Goal: Contribute content

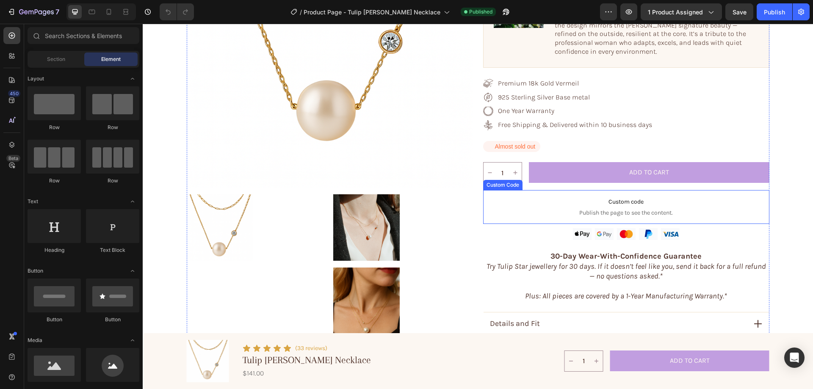
scroll to position [85, 0]
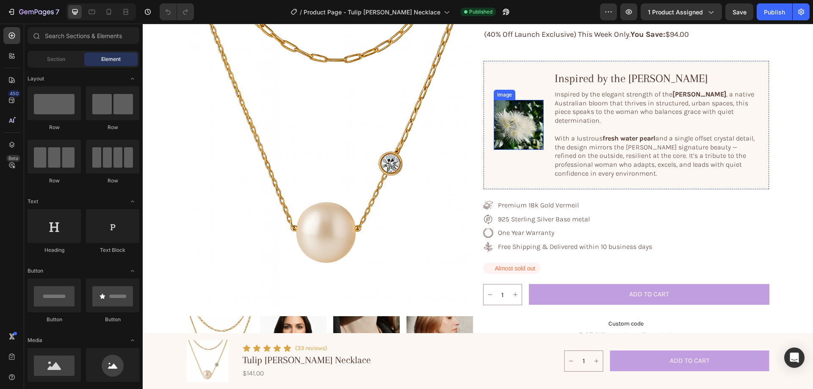
click at [523, 112] on img at bounding box center [519, 125] width 50 height 50
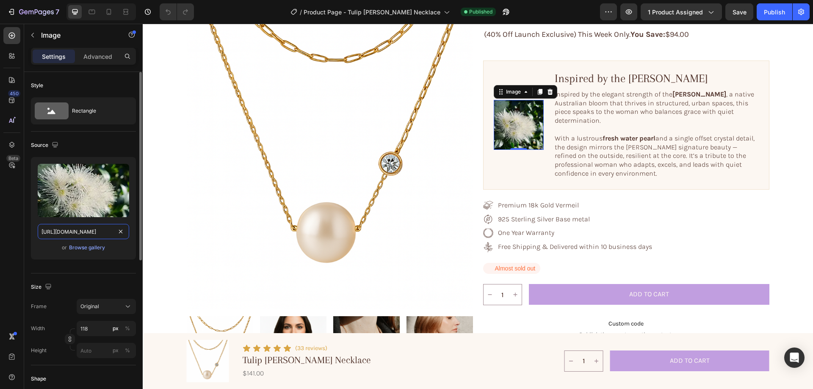
click at [90, 234] on input "https://cdn.shopify.com/s/files/1/0633/3884/0177/files/gempages_576833410962555…" at bounding box center [83, 231] width 91 height 15
click at [87, 248] on div "Browse gallery" at bounding box center [87, 248] width 36 height 8
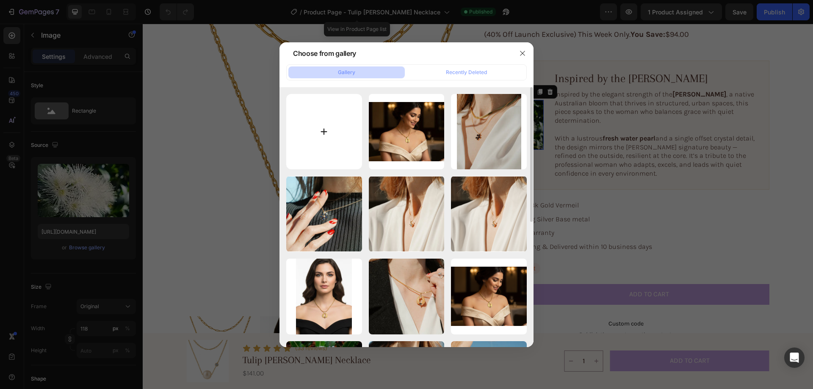
click at [332, 125] on input "file" at bounding box center [324, 132] width 76 height 76
type input "C:\fakepath\gempages_576833410962555488-74dbbc8c-deea-47df-9bba-e945a8e05485-ez…"
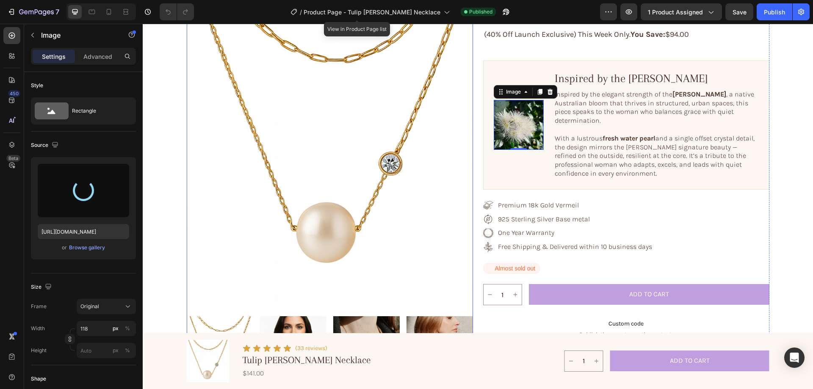
type input "https://cdn.shopify.com/s/files/1/0633/3884/0177/files/gempages_576833410962555…"
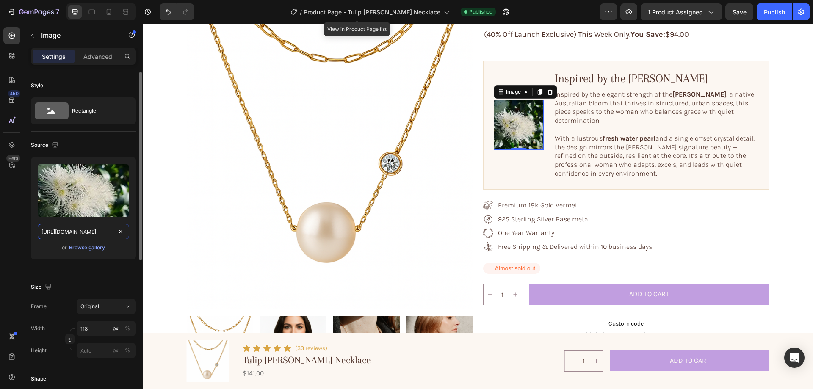
click at [91, 232] on input "https://cdn.shopify.com/s/files/1/0633/3884/0177/files/gempages_576833410962555…" at bounding box center [83, 231] width 91 height 15
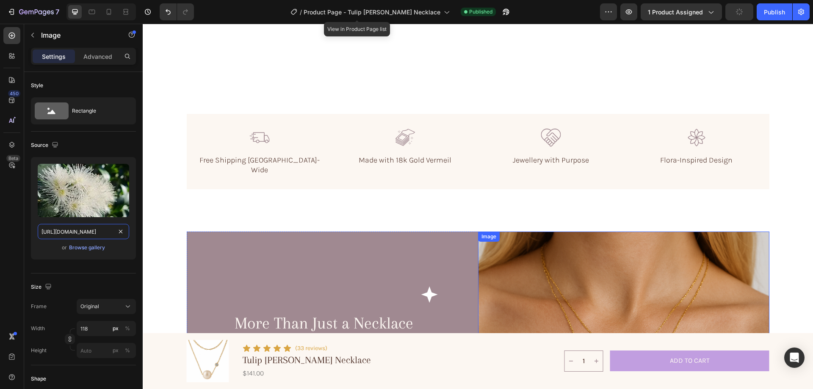
scroll to position [678, 0]
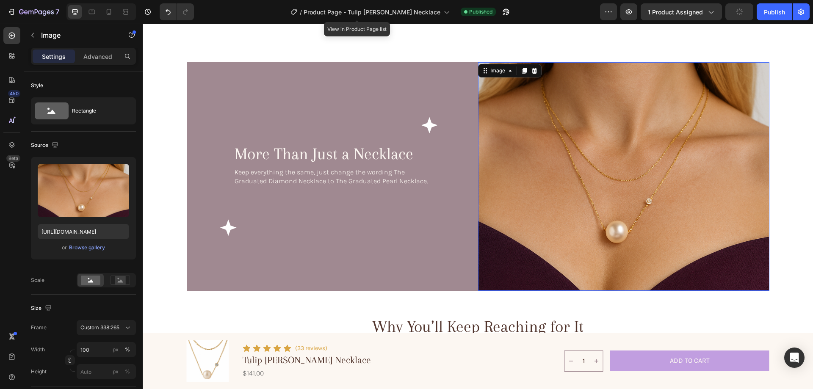
click at [600, 163] on img at bounding box center [623, 176] width 291 height 228
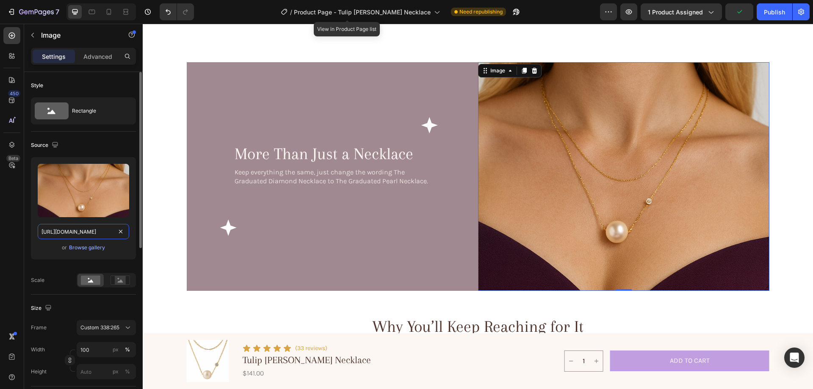
click at [71, 229] on input "https://cdn.shopify.com/s/files/1/0633/3884/0177/files/gempages_576833410962555…" at bounding box center [83, 231] width 91 height 15
click at [84, 250] on div "Browse gallery" at bounding box center [87, 248] width 36 height 8
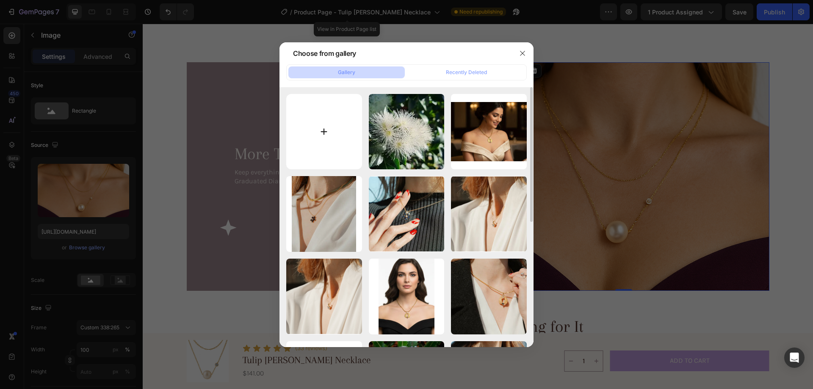
click at [326, 101] on input "file" at bounding box center [324, 132] width 76 height 76
type input "C:\fakepath\gempages_576833410962555488-e91829af-0d96-4d0c-9ae1-dbb4fb0fe2c7-ez…"
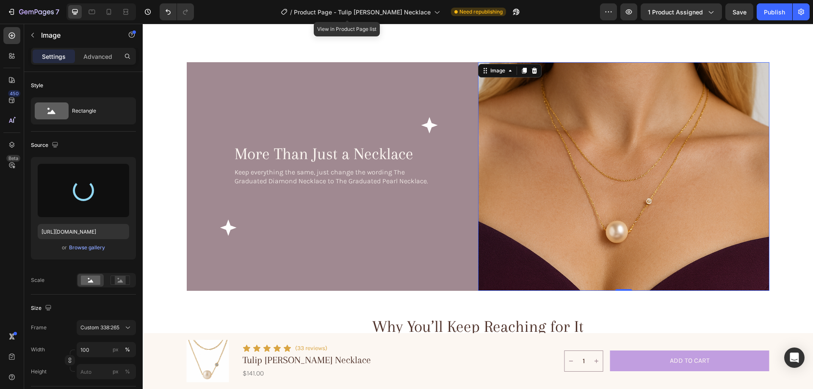
type input "https://cdn.shopify.com/s/files/1/0633/3884/0177/files/gempages_576833410962555…"
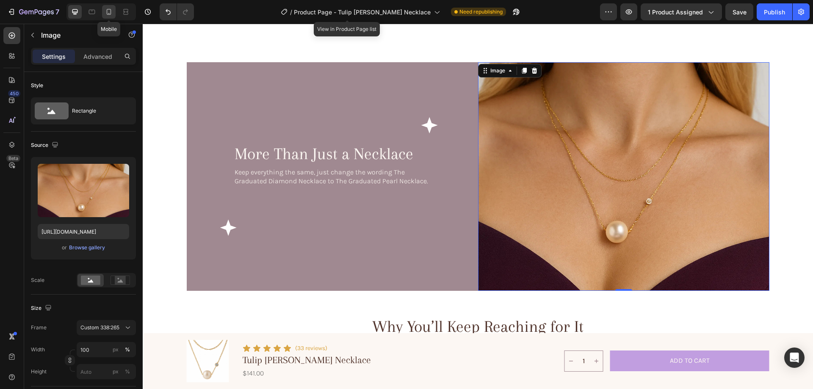
click at [105, 9] on icon at bounding box center [109, 12] width 8 height 8
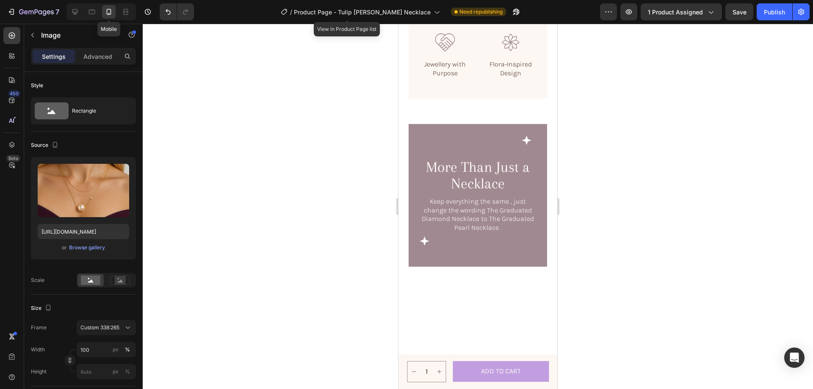
scroll to position [648, 0]
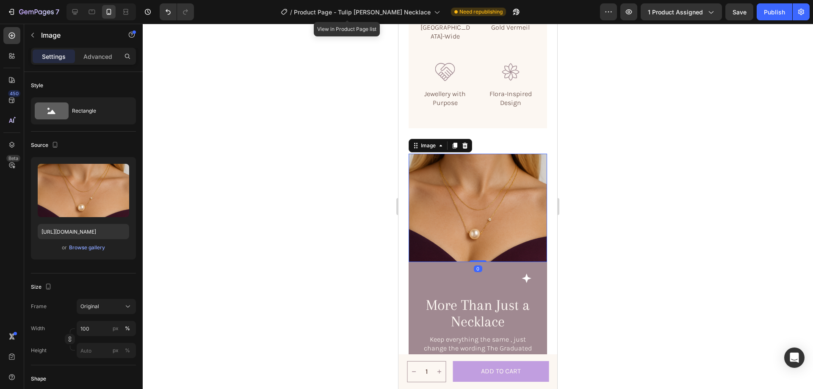
click at [455, 205] on img at bounding box center [478, 208] width 138 height 108
click at [84, 232] on input "https://cdn.shopify.com/s/files/1/0633/3884/0177/files/gempages_576833410962555…" at bounding box center [83, 231] width 91 height 15
click at [72, 10] on icon at bounding box center [75, 12] width 8 height 8
type input "https://cdn.shopify.com/s/files/1/0633/3884/0177/files/gempages_576833410962555…"
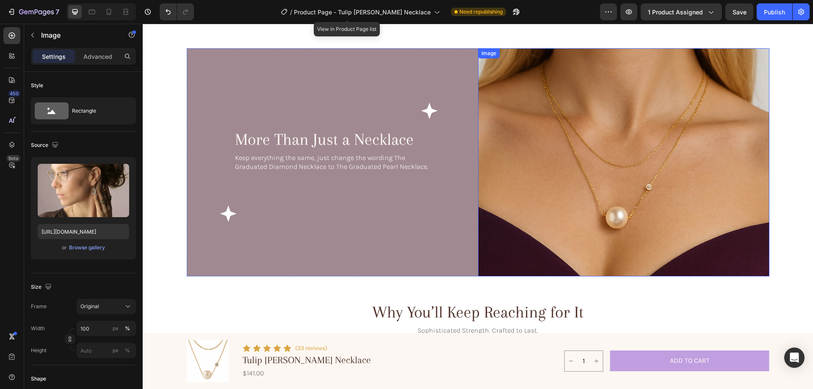
scroll to position [745, 0]
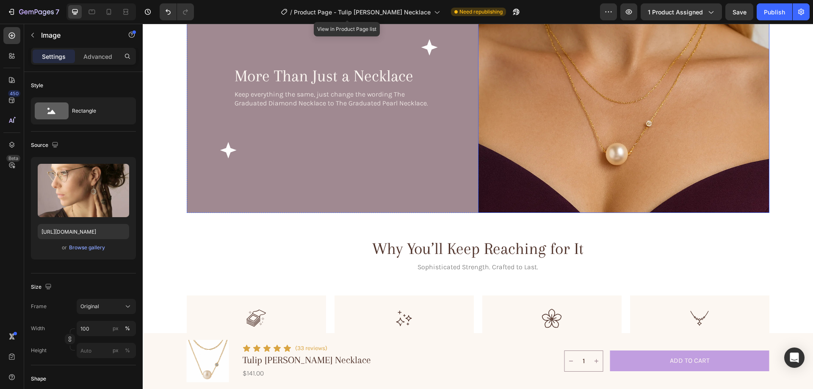
click at [578, 109] on img at bounding box center [623, 99] width 291 height 228
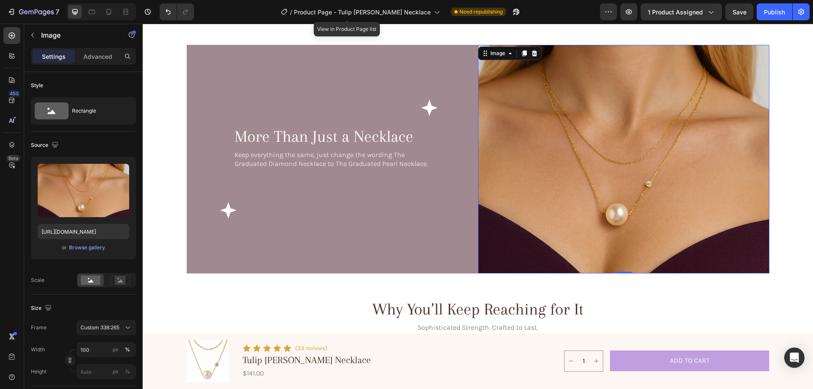
scroll to position [788, 0]
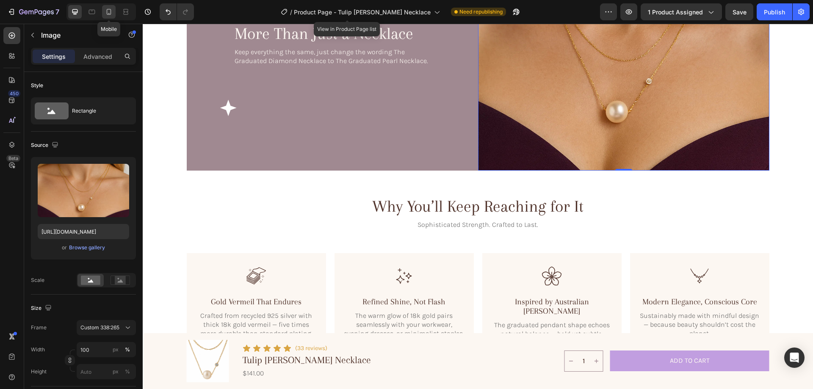
click at [106, 9] on icon at bounding box center [109, 12] width 8 height 8
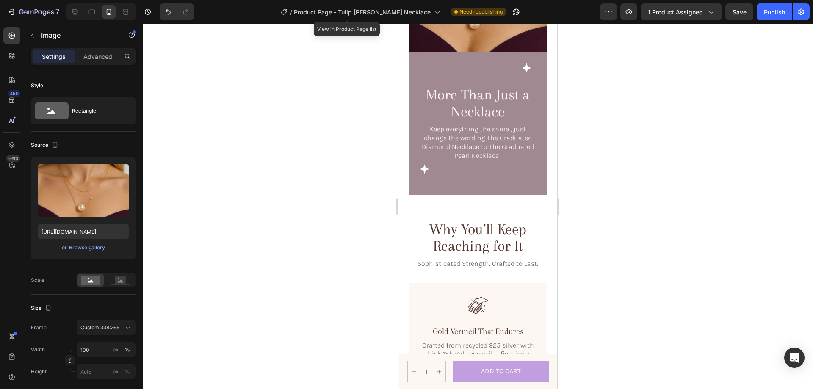
scroll to position [758, 0]
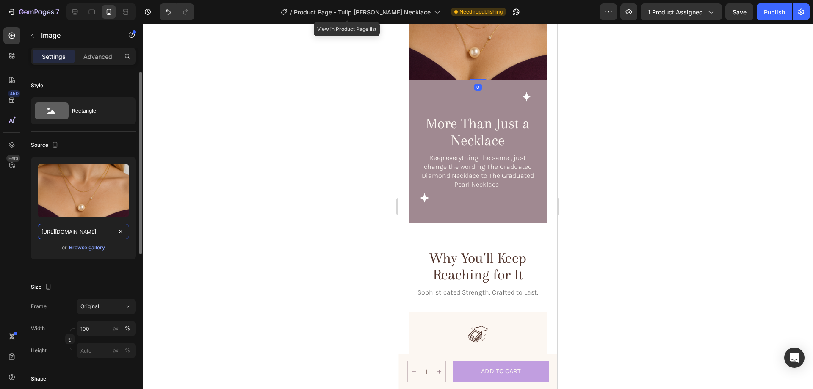
click at [85, 230] on input "https://cdn.shopify.com/s/files/1/0633/3884/0177/files/gempages_576833410962555…" at bounding box center [83, 231] width 91 height 15
click at [77, 6] on div at bounding box center [75, 12] width 14 height 14
type input "https://cdn.shopify.com/s/files/1/0633/3884/0177/files/gempages_576833410962555…"
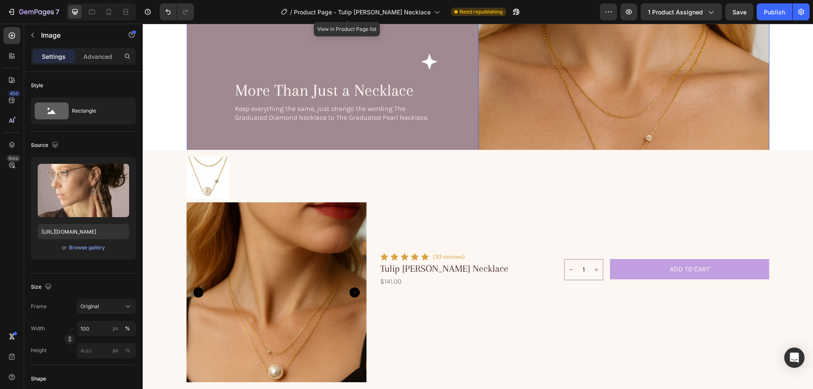
scroll to position [728, 0]
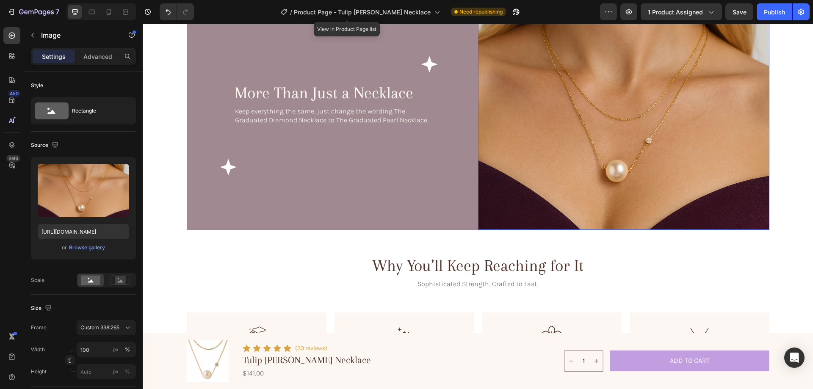
click at [545, 87] on img at bounding box center [623, 116] width 291 height 228
click at [85, 234] on input "https://cdn.shopify.com/s/files/1/0633/3884/0177/files/gempages_576833410962555…" at bounding box center [83, 231] width 91 height 15
click at [106, 10] on icon at bounding box center [109, 12] width 8 height 8
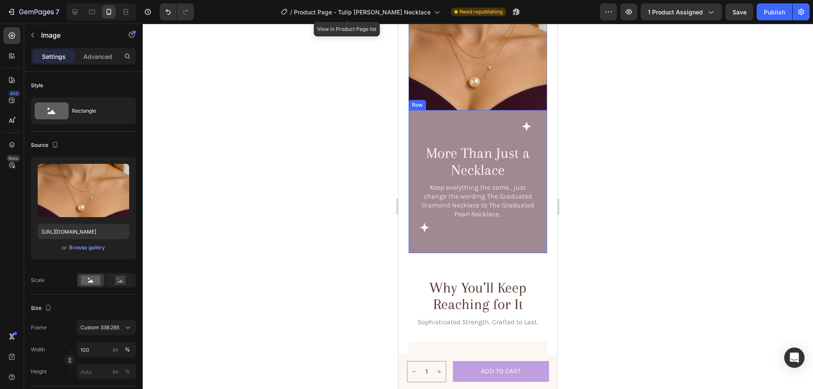
scroll to position [699, 0]
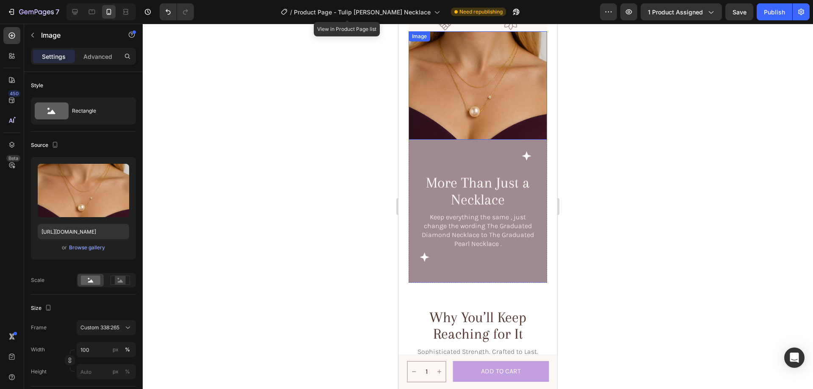
click at [471, 98] on img at bounding box center [478, 85] width 138 height 108
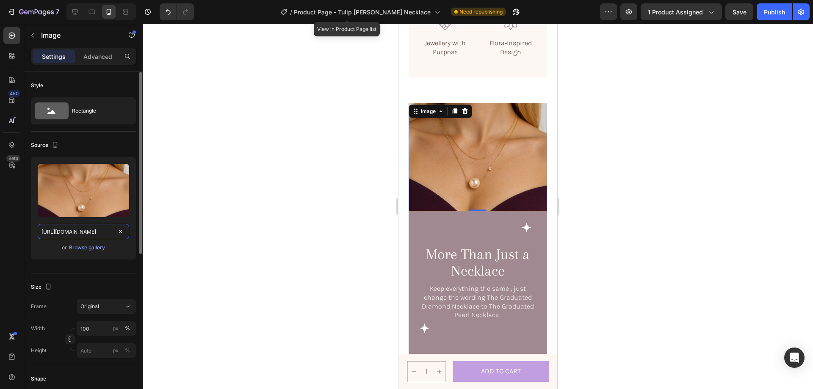
click at [71, 227] on input "https://cdn.shopify.com/s/files/1/0633/3884/0177/files/gempages_576833410962555…" at bounding box center [83, 231] width 91 height 15
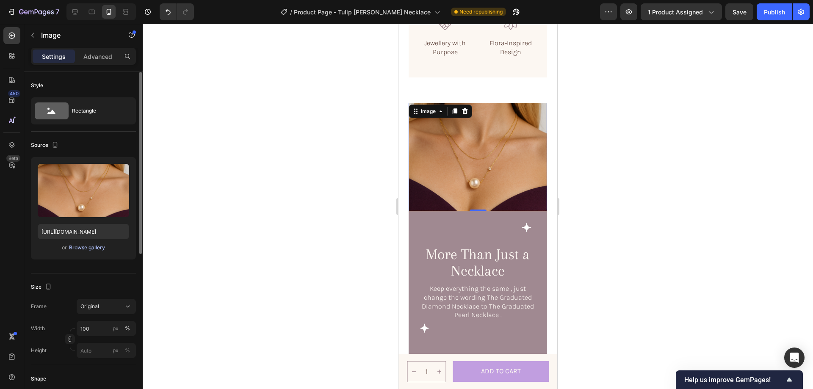
click at [81, 247] on div "Browse gallery" at bounding box center [87, 248] width 36 height 8
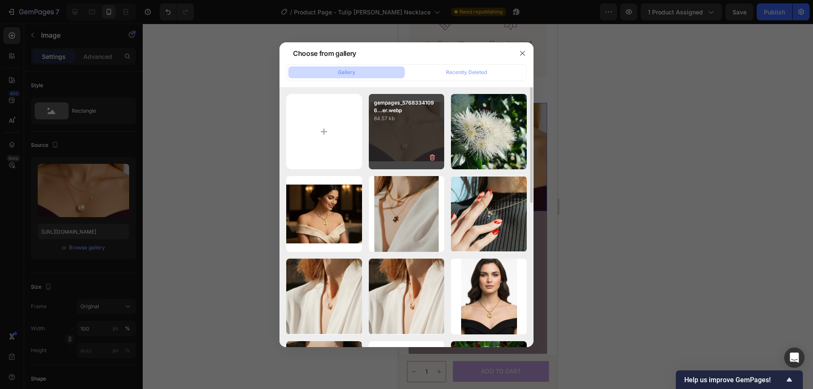
click at [396, 129] on div "gempages_57683341096...er.webp 84.57 kb" at bounding box center [407, 132] width 76 height 76
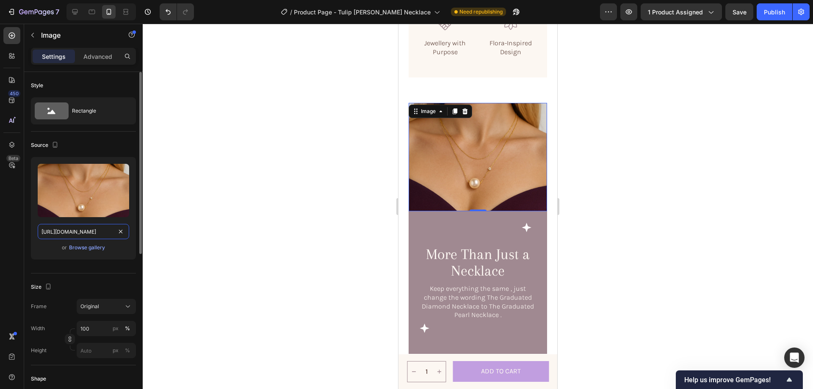
click at [84, 227] on input "https://cdn.shopify.com/s/files/1/0633/3884/0177/files/gempages_576833410962555…" at bounding box center [83, 231] width 91 height 15
click at [74, 12] on icon at bounding box center [75, 12] width 6 height 6
type input "https://cdn.shopify.com/s/files/1/0633/3884/0177/files/gempages_576833410962555…"
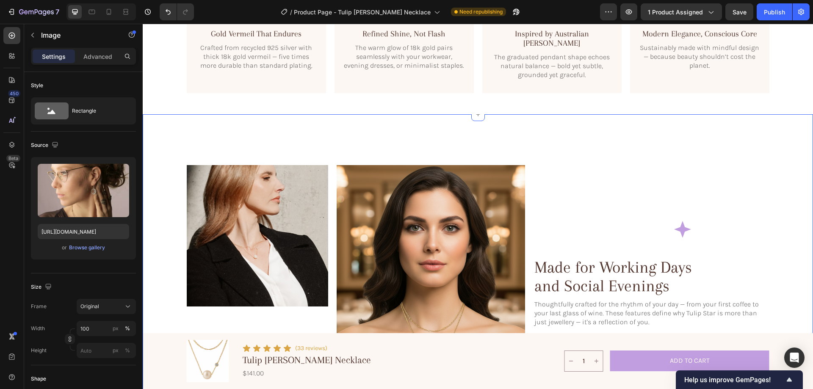
scroll to position [1220, 0]
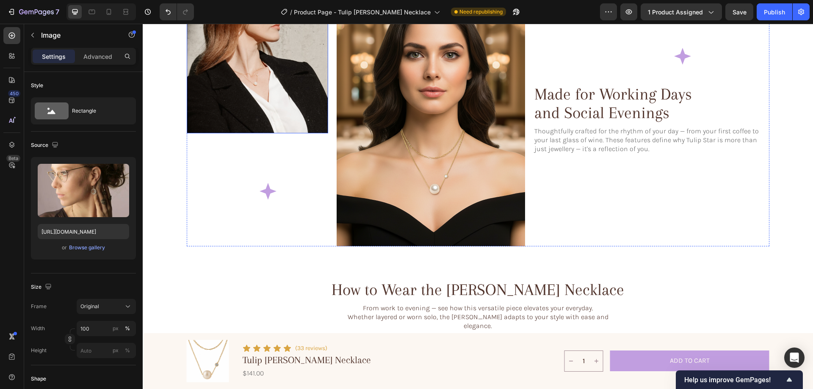
click at [255, 80] on img at bounding box center [257, 62] width 141 height 141
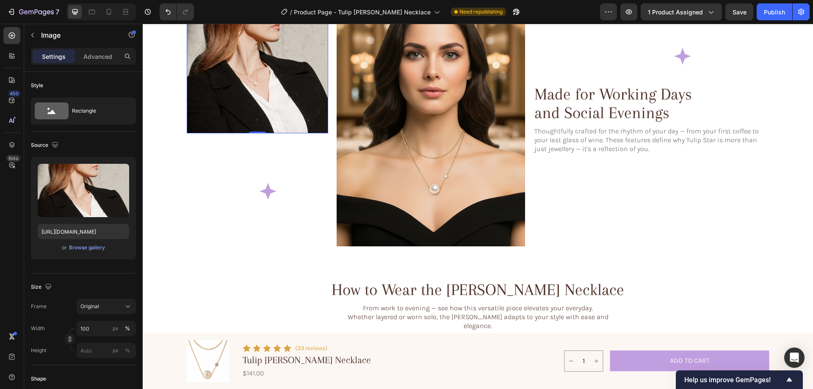
click at [263, 86] on img at bounding box center [257, 62] width 141 height 141
click at [64, 234] on input "https://cdn.shopify.com/s/files/1/0633/3884/0177/files/gempages_576833410962555…" at bounding box center [83, 231] width 91 height 15
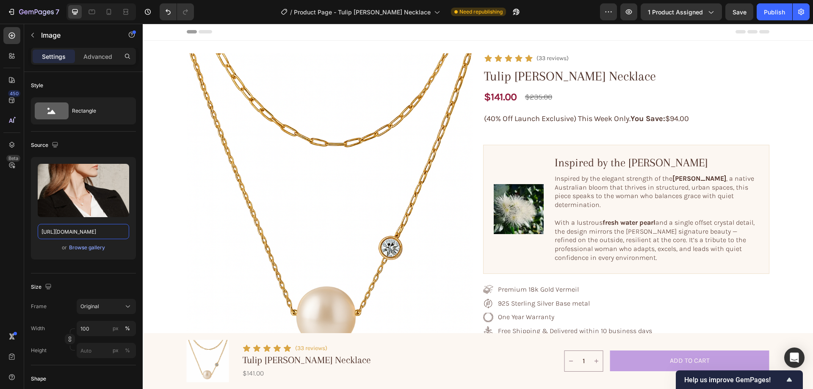
scroll to position [0, 0]
